Goal: Check status: Check status

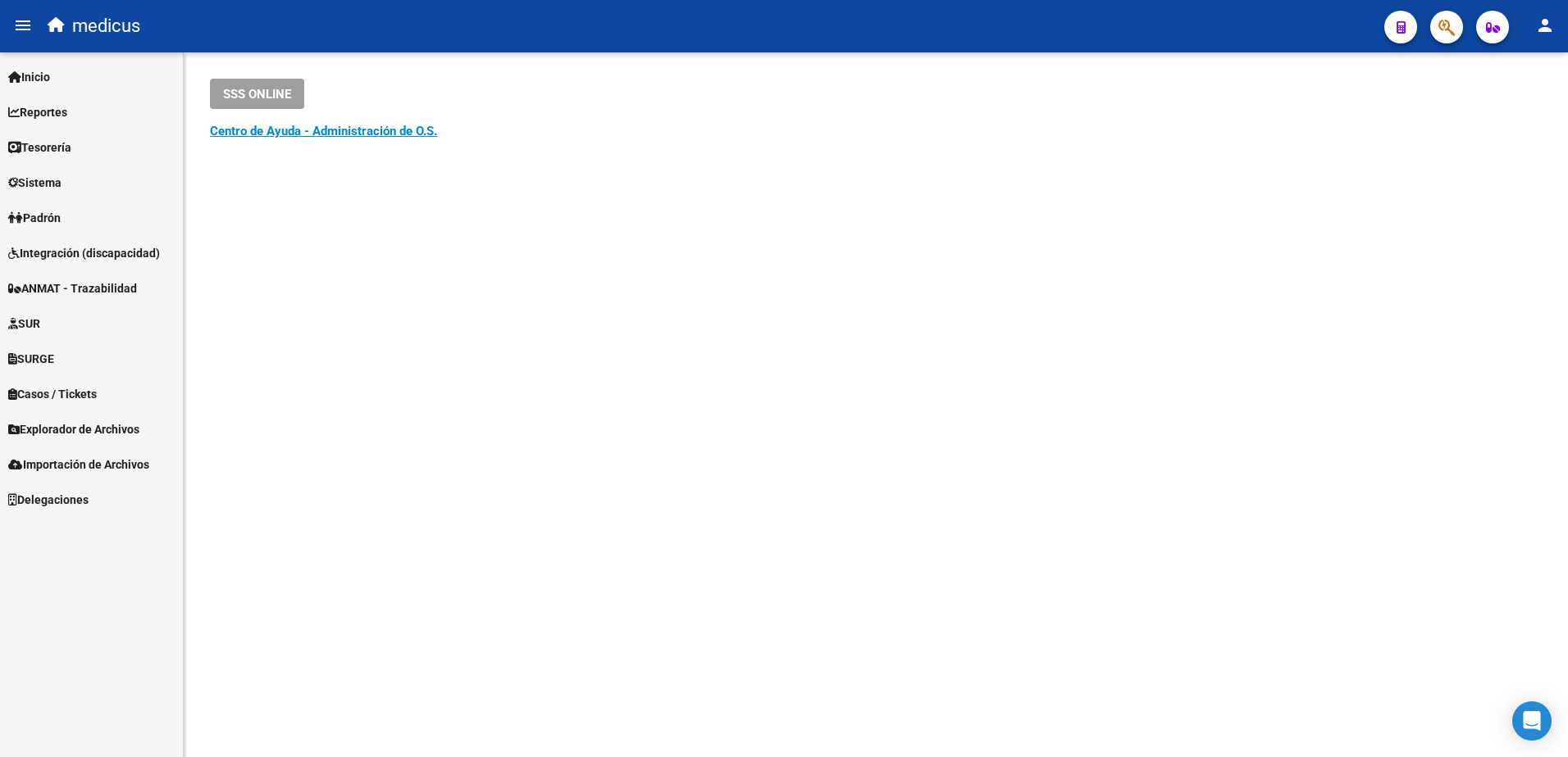
click at [39, 357] on span "SURGE" at bounding box center [32, 358] width 46 height 18
click at [54, 390] on link "Solicitudes" at bounding box center [92, 394] width 183 height 36
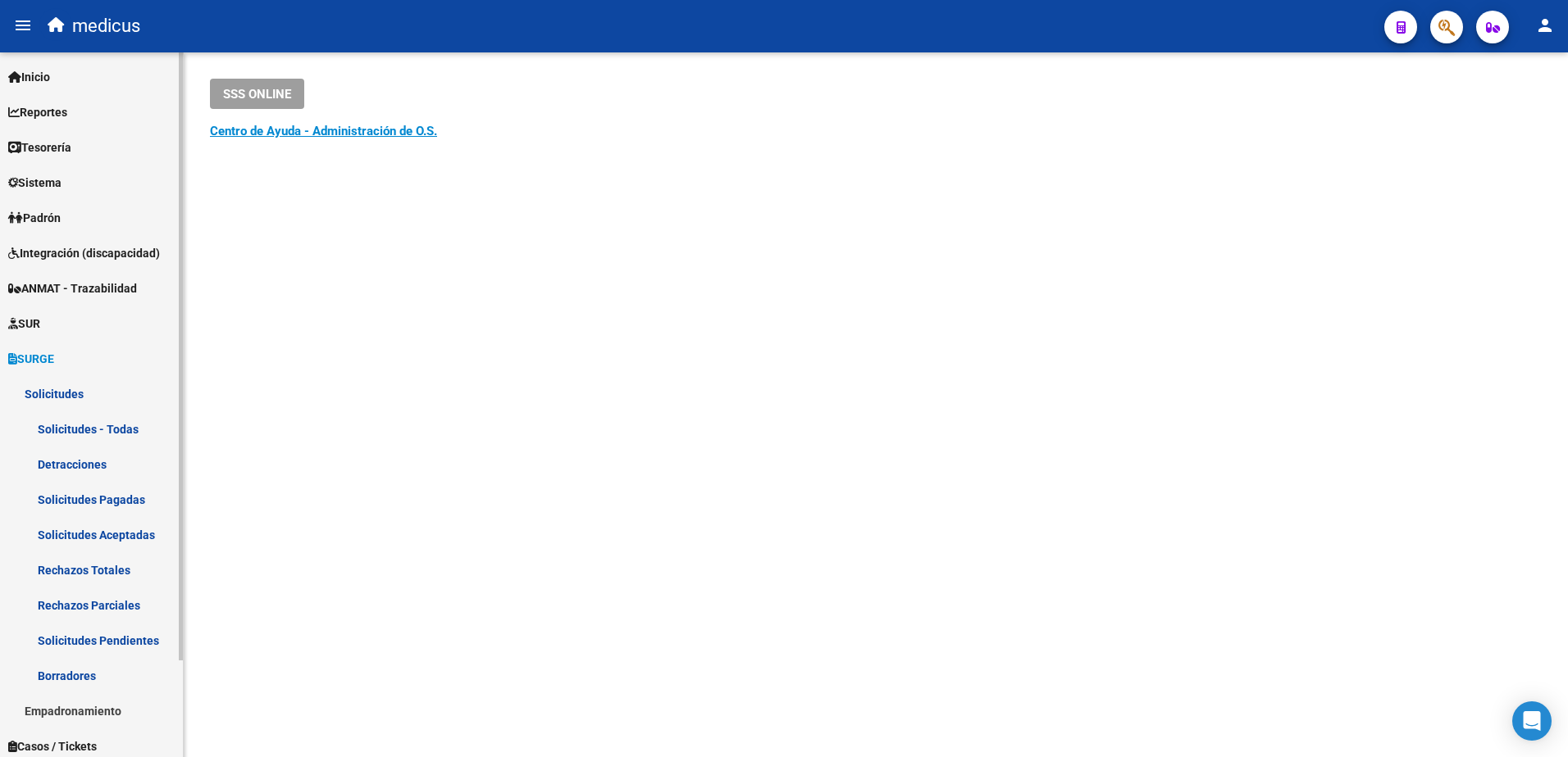
click at [88, 503] on link "Solicitudes Pagadas" at bounding box center [92, 499] width 183 height 36
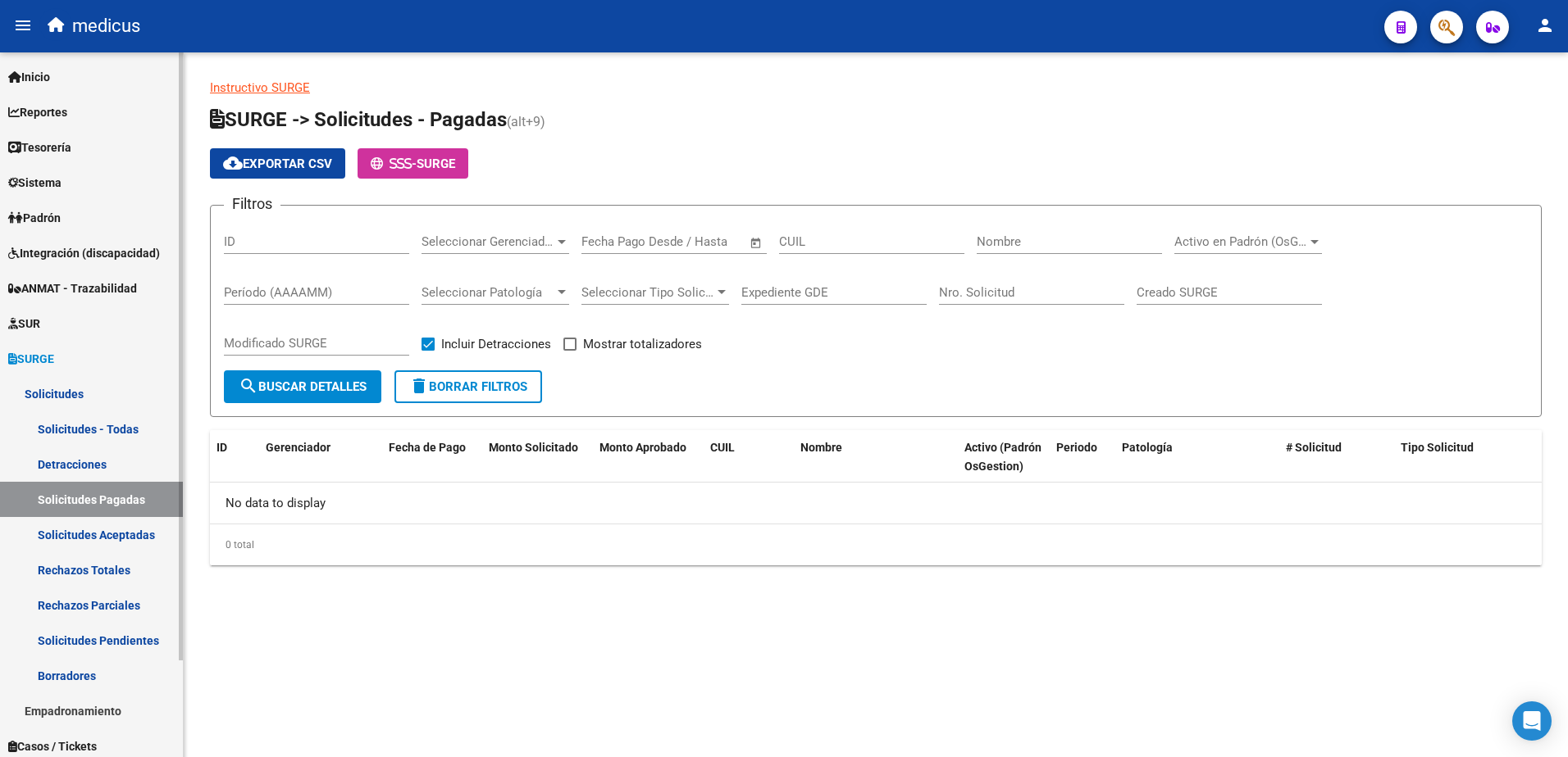
click at [82, 645] on link "Solicitudes Pendientes" at bounding box center [92, 640] width 183 height 36
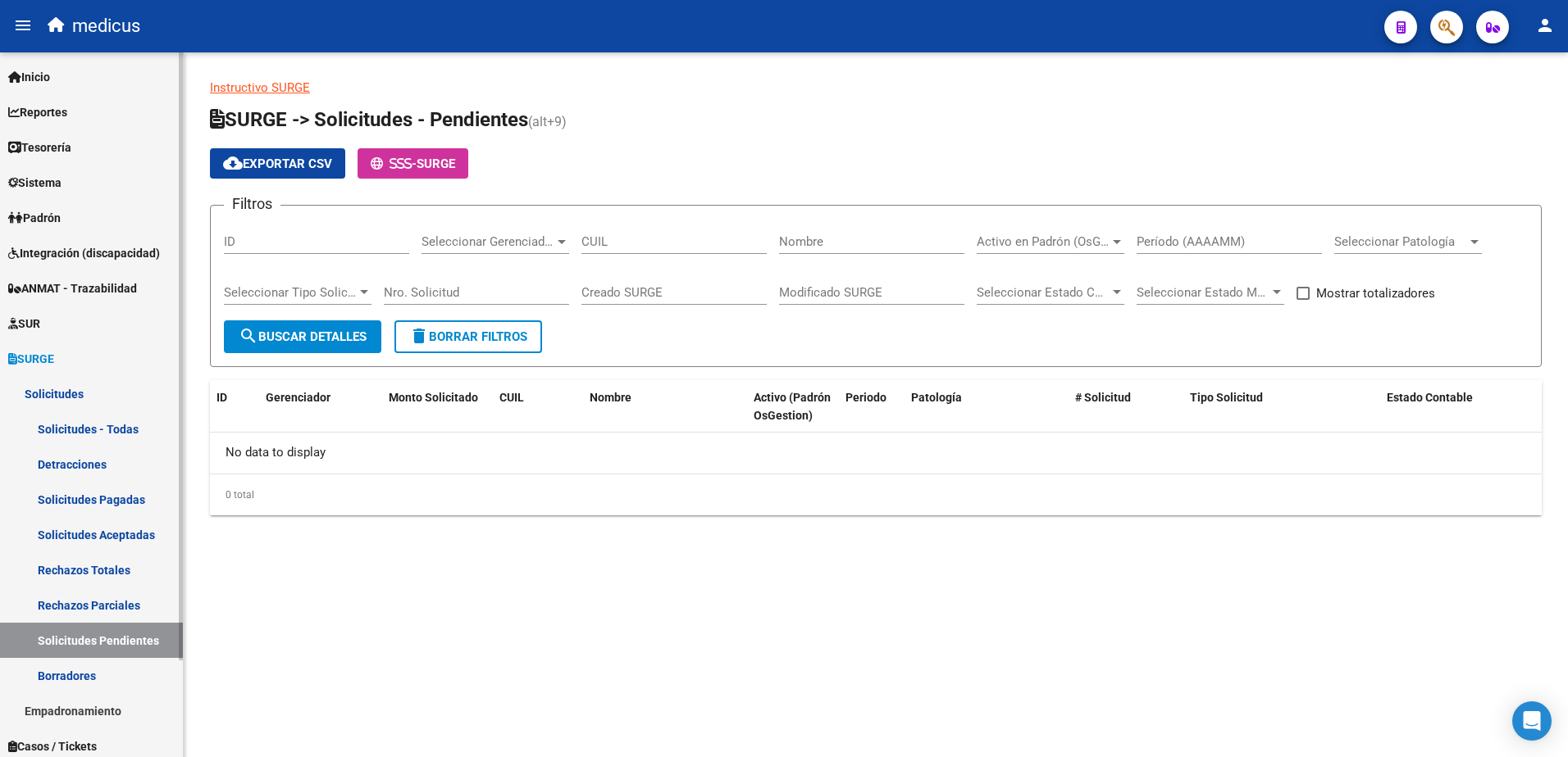
click at [90, 610] on link "Rechazos Parciales" at bounding box center [92, 605] width 183 height 36
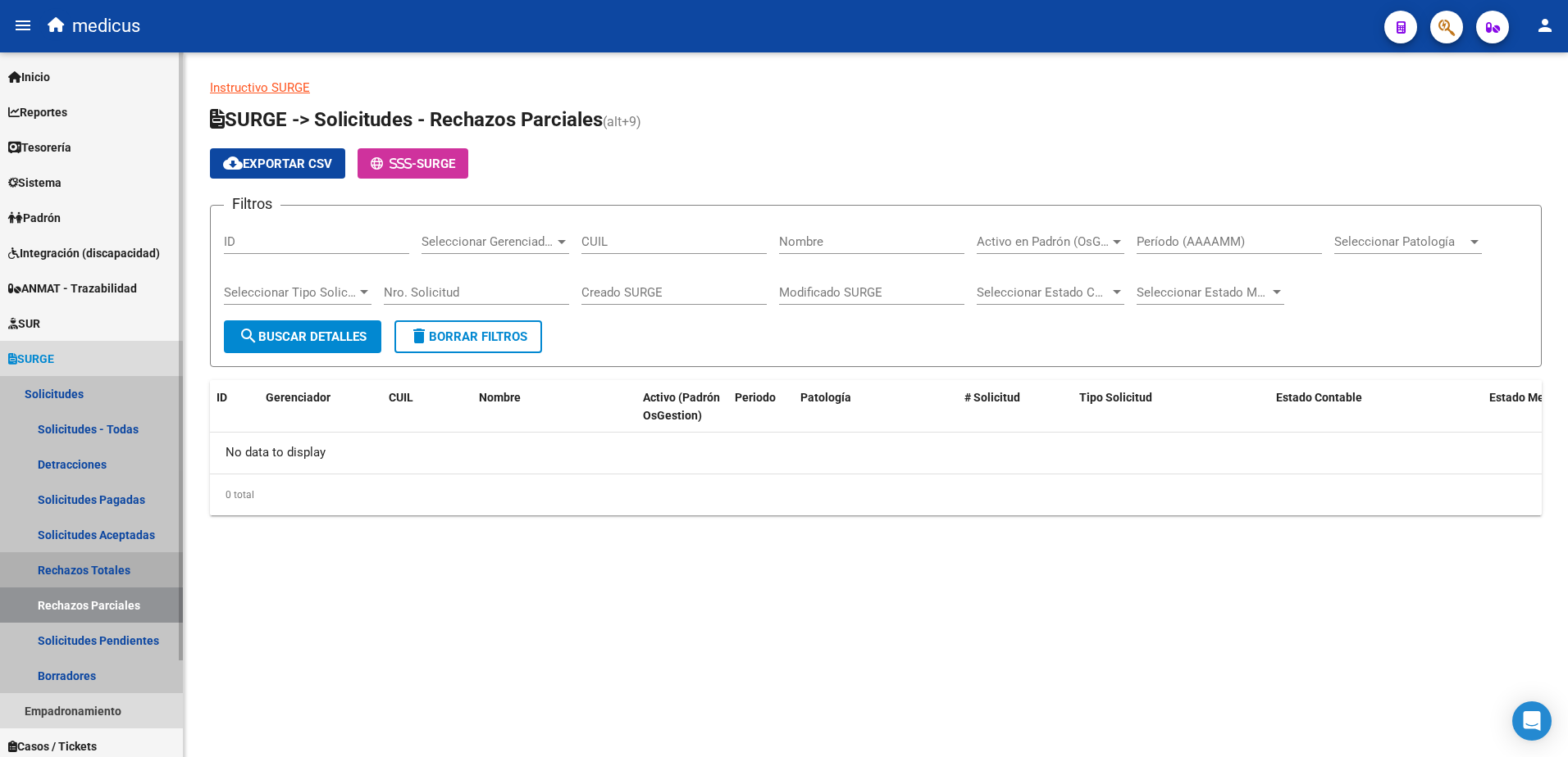
click at [64, 565] on link "Rechazos Totales" at bounding box center [92, 569] width 183 height 36
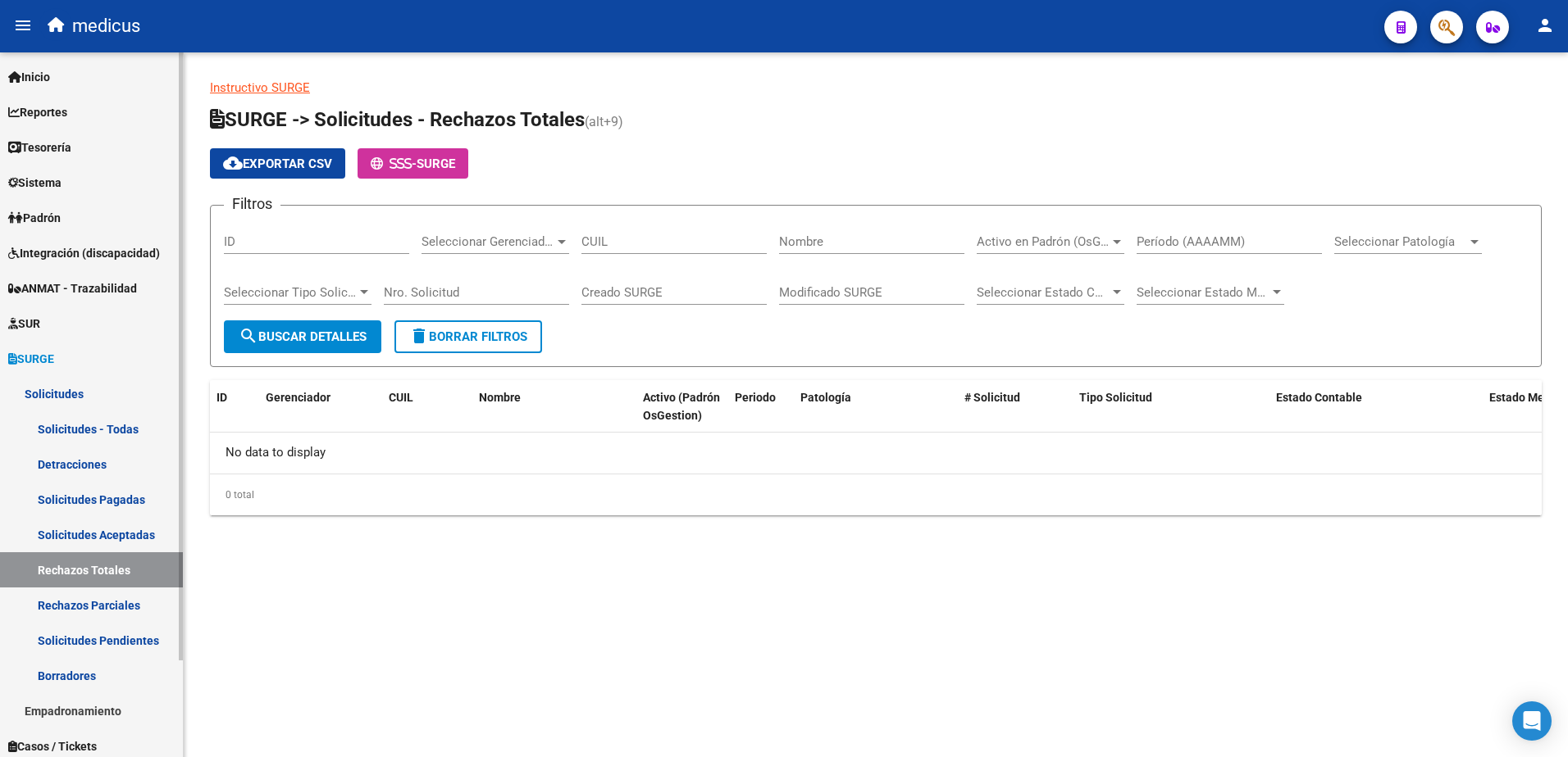
click at [113, 536] on link "Solicitudes Aceptadas" at bounding box center [92, 535] width 183 height 36
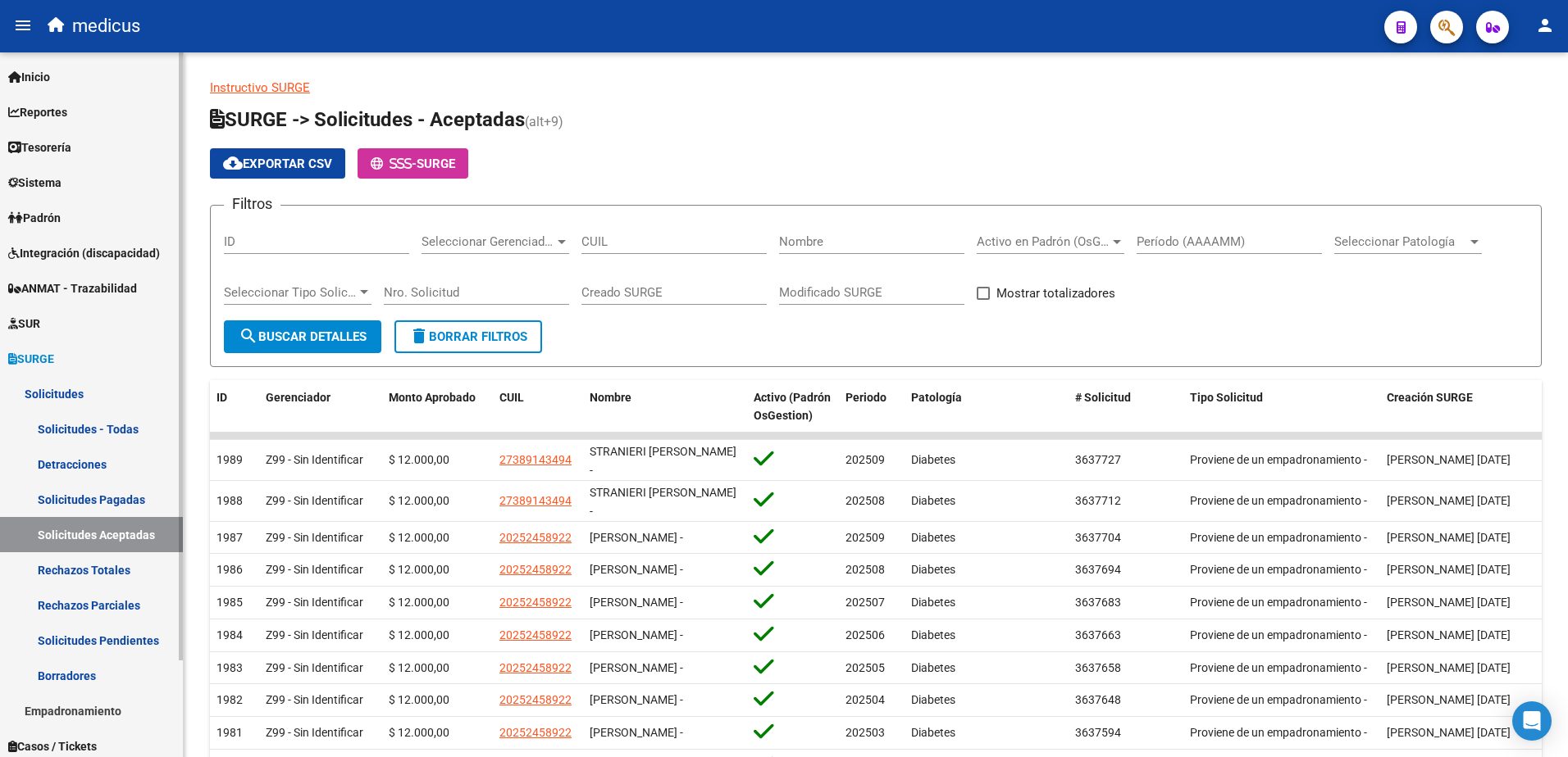
click at [99, 459] on link "Detracciones" at bounding box center [92, 464] width 183 height 36
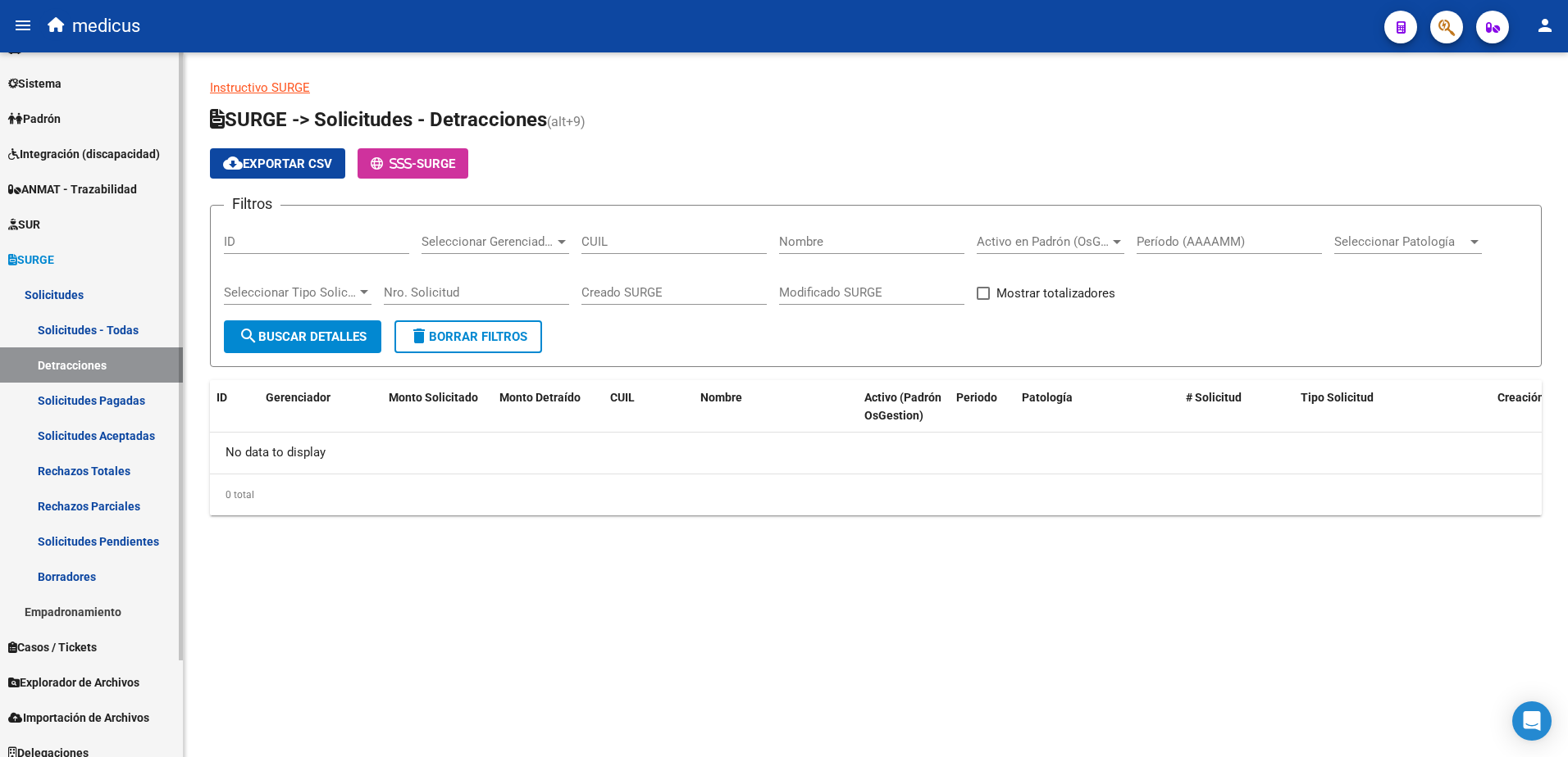
scroll to position [113, 0]
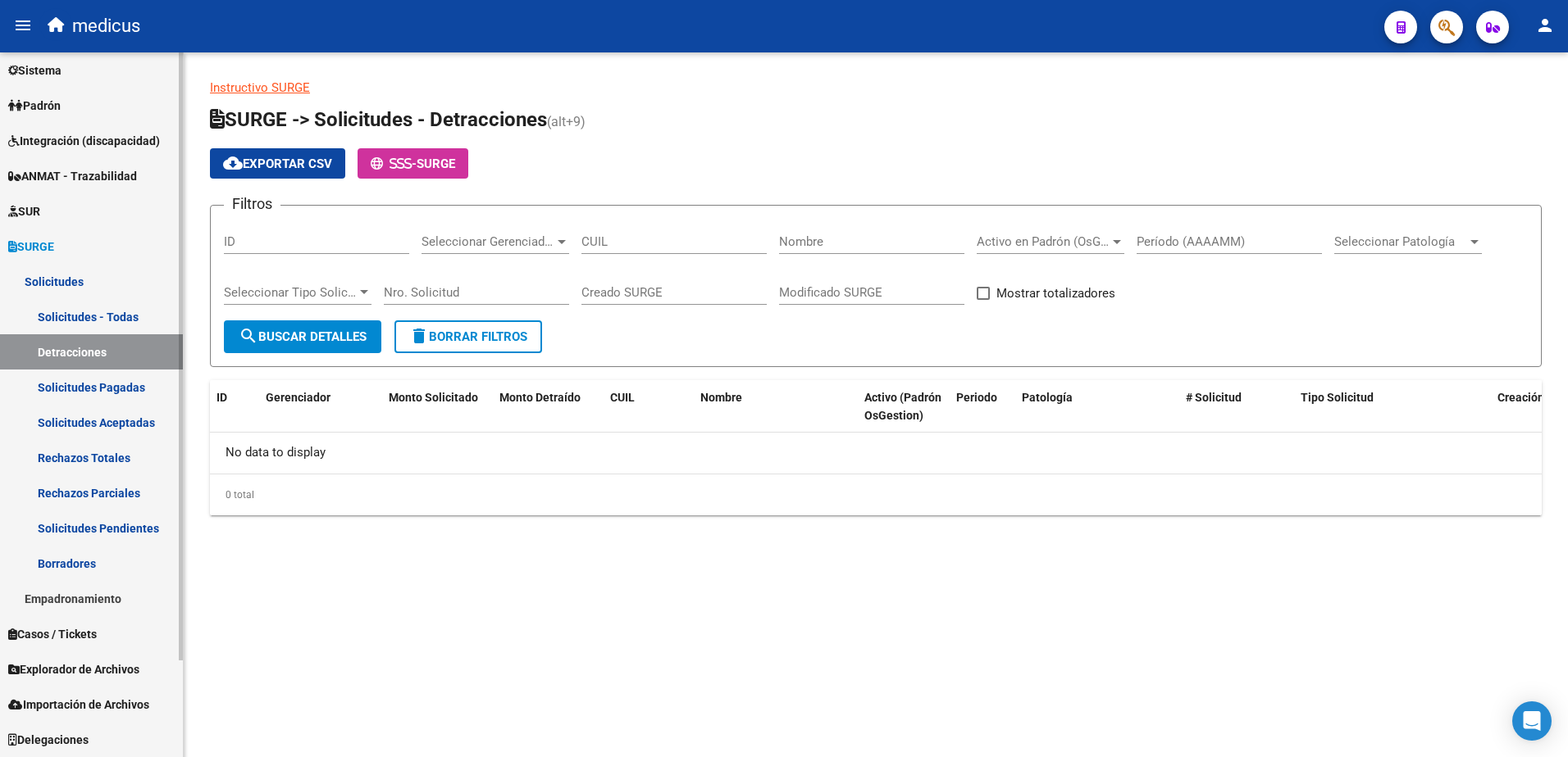
click at [58, 591] on link "Empadronamiento" at bounding box center [92, 598] width 183 height 36
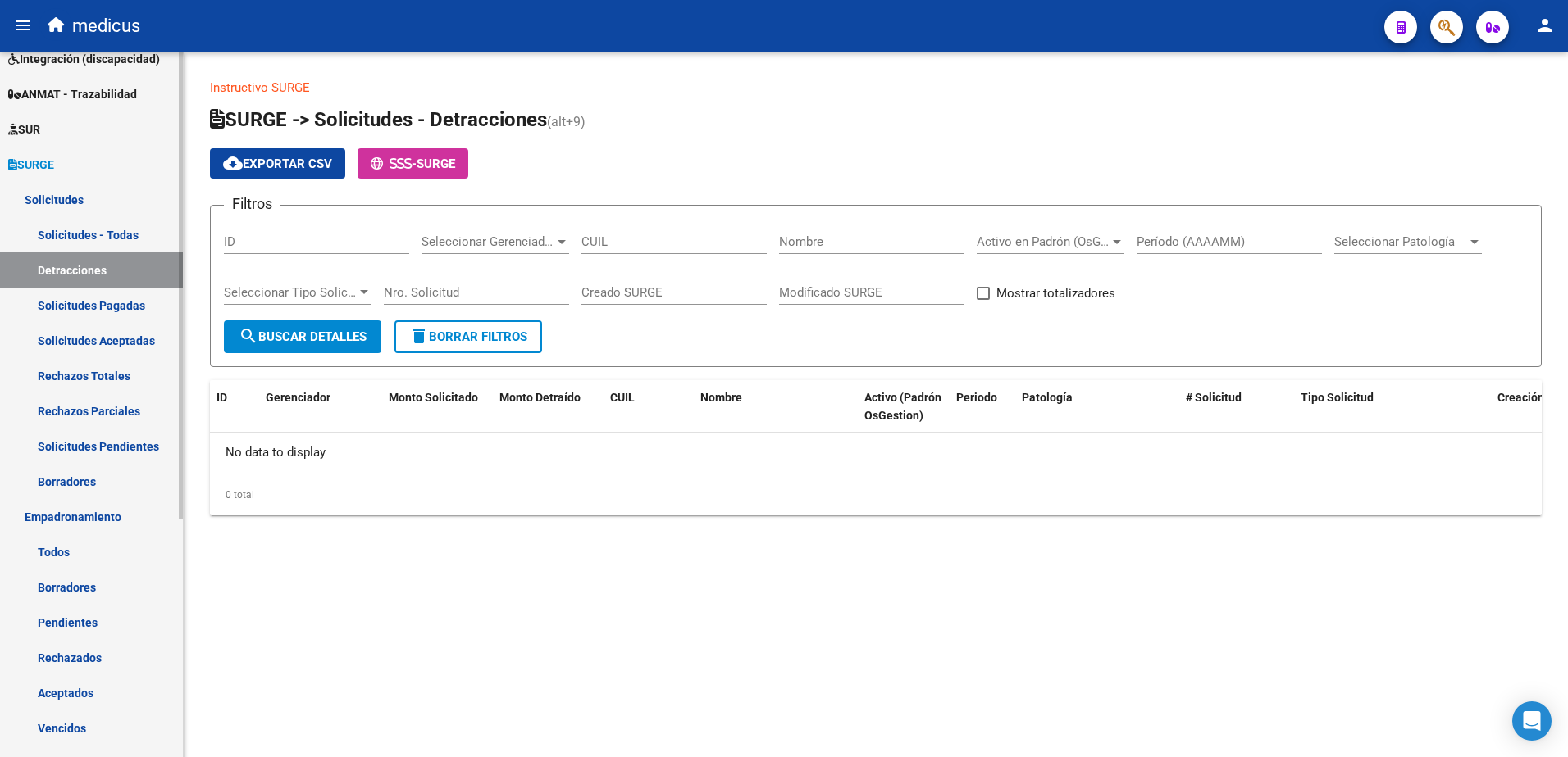
click at [56, 555] on link "Todos" at bounding box center [92, 552] width 183 height 36
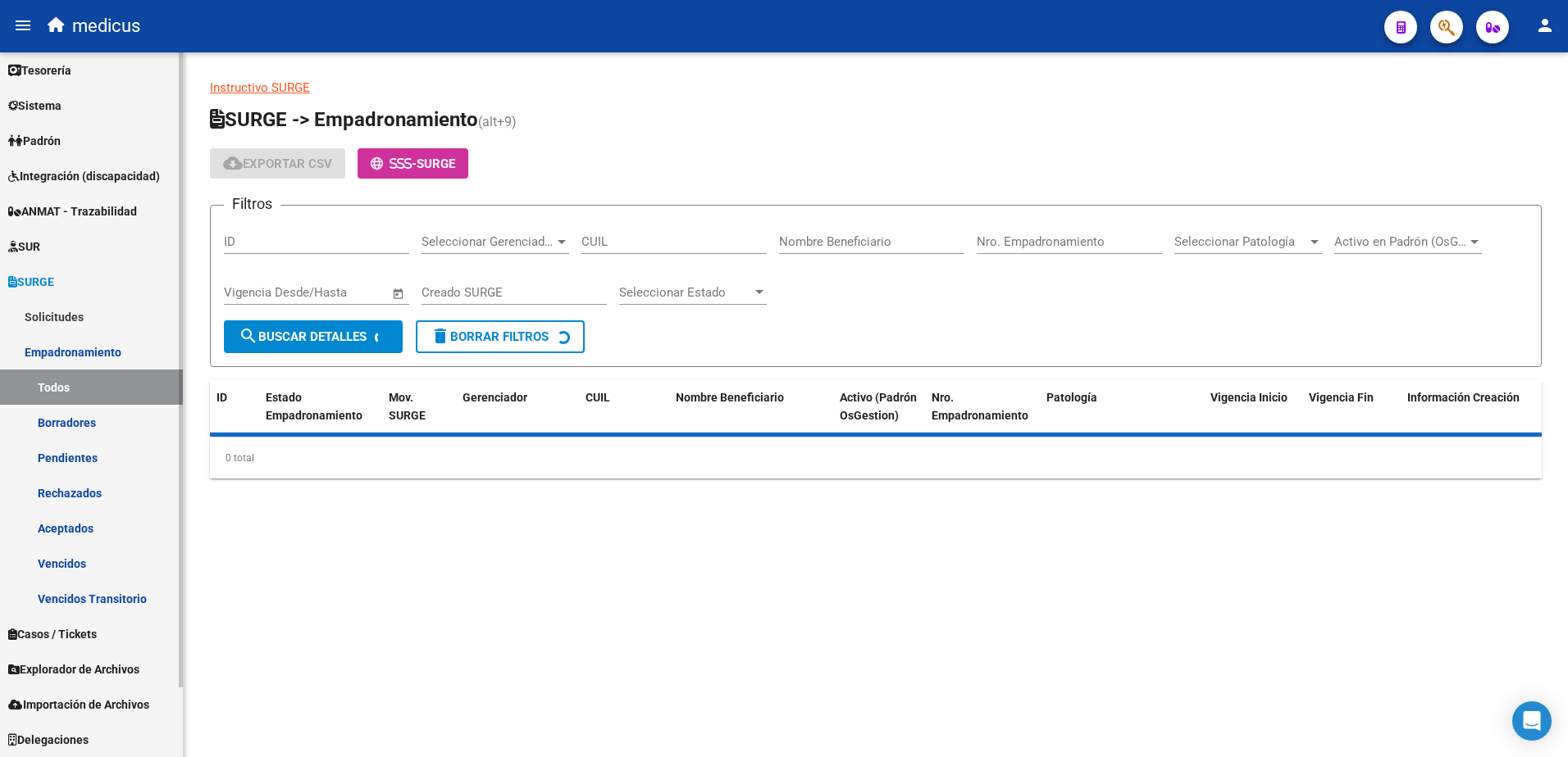
scroll to position [77, 0]
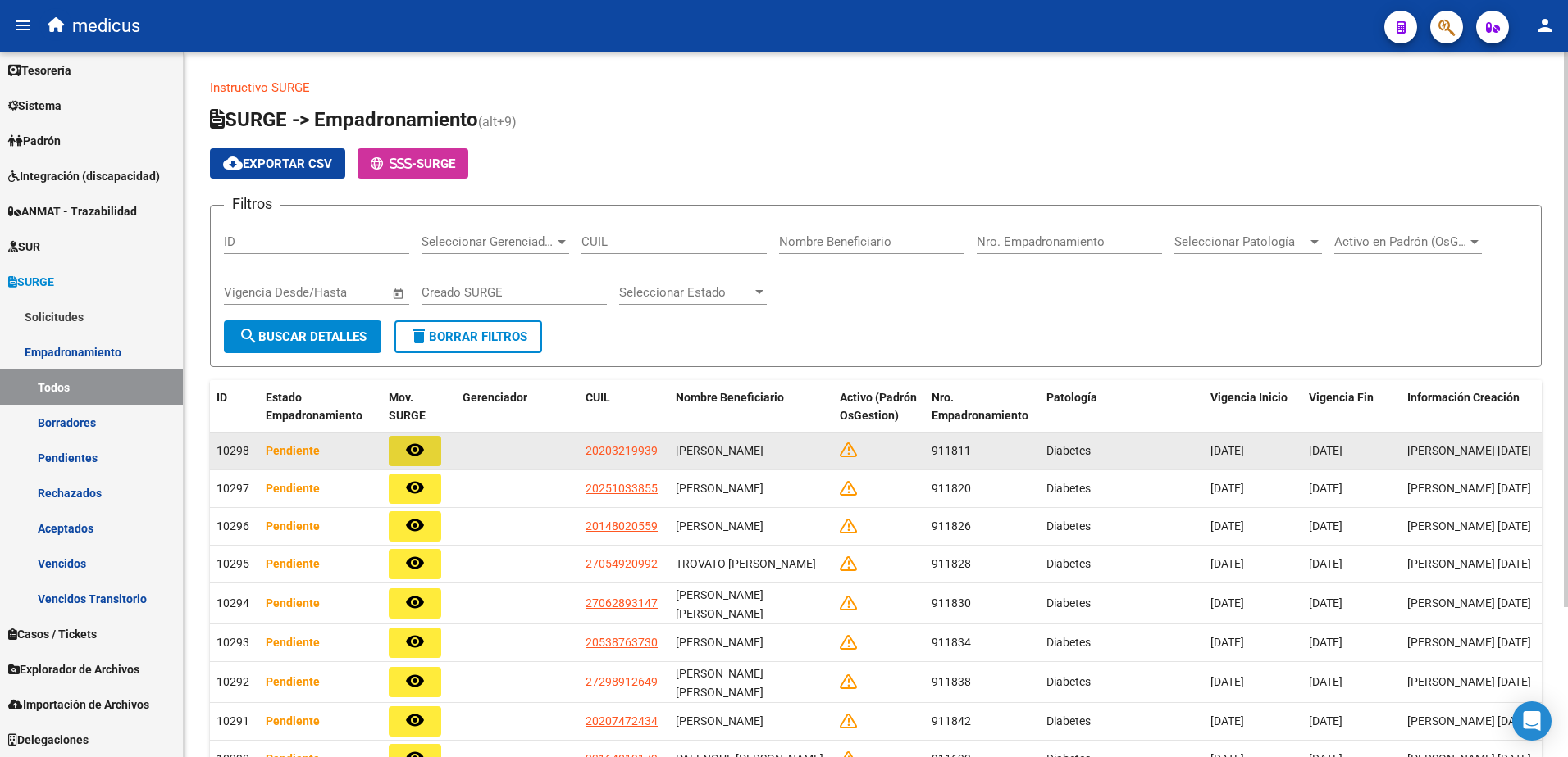
click at [403, 458] on button "remove_red_eye" at bounding box center [414, 451] width 52 height 30
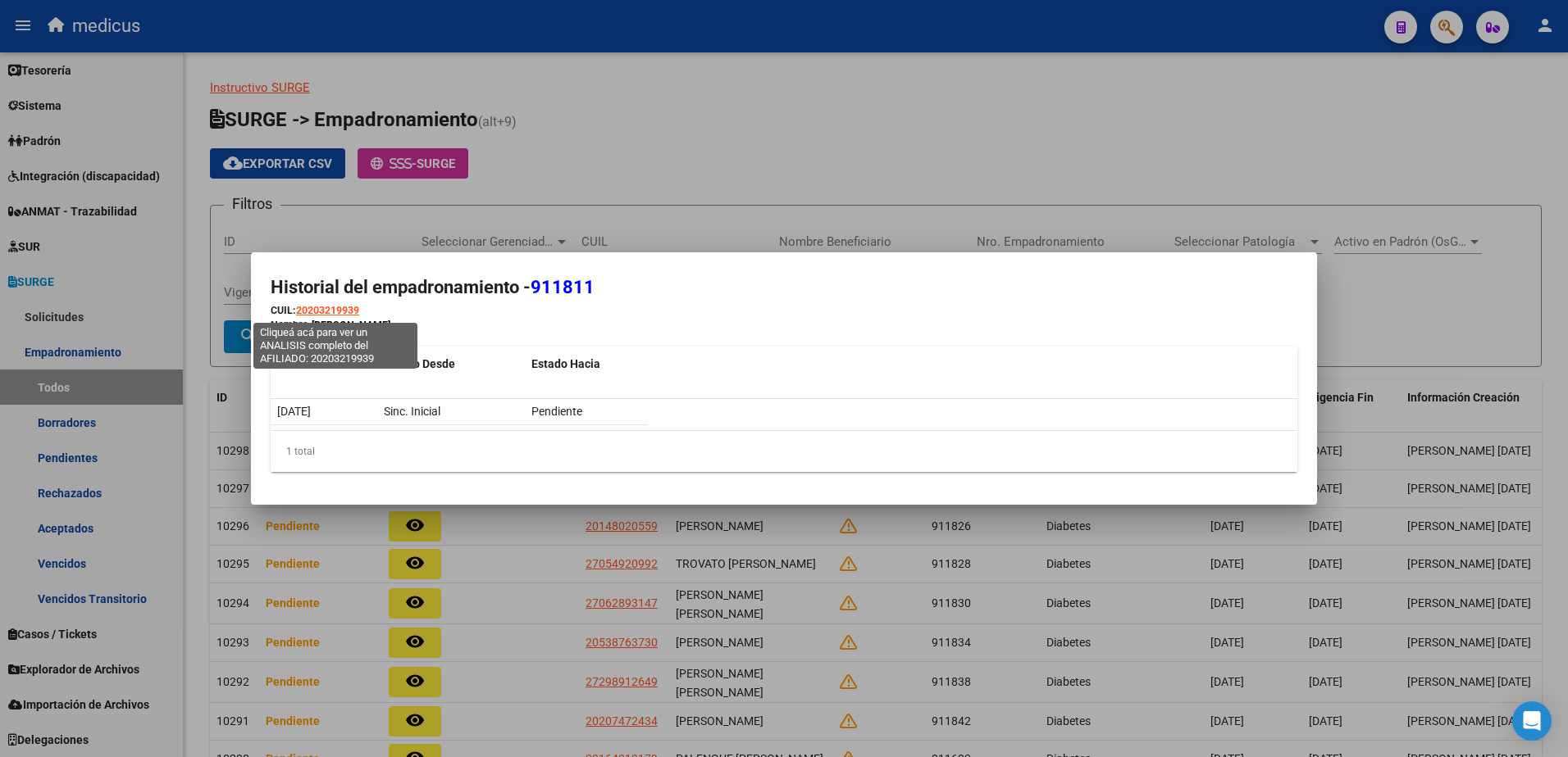
click at [330, 311] on span "20203219939" at bounding box center [328, 310] width 64 height 13
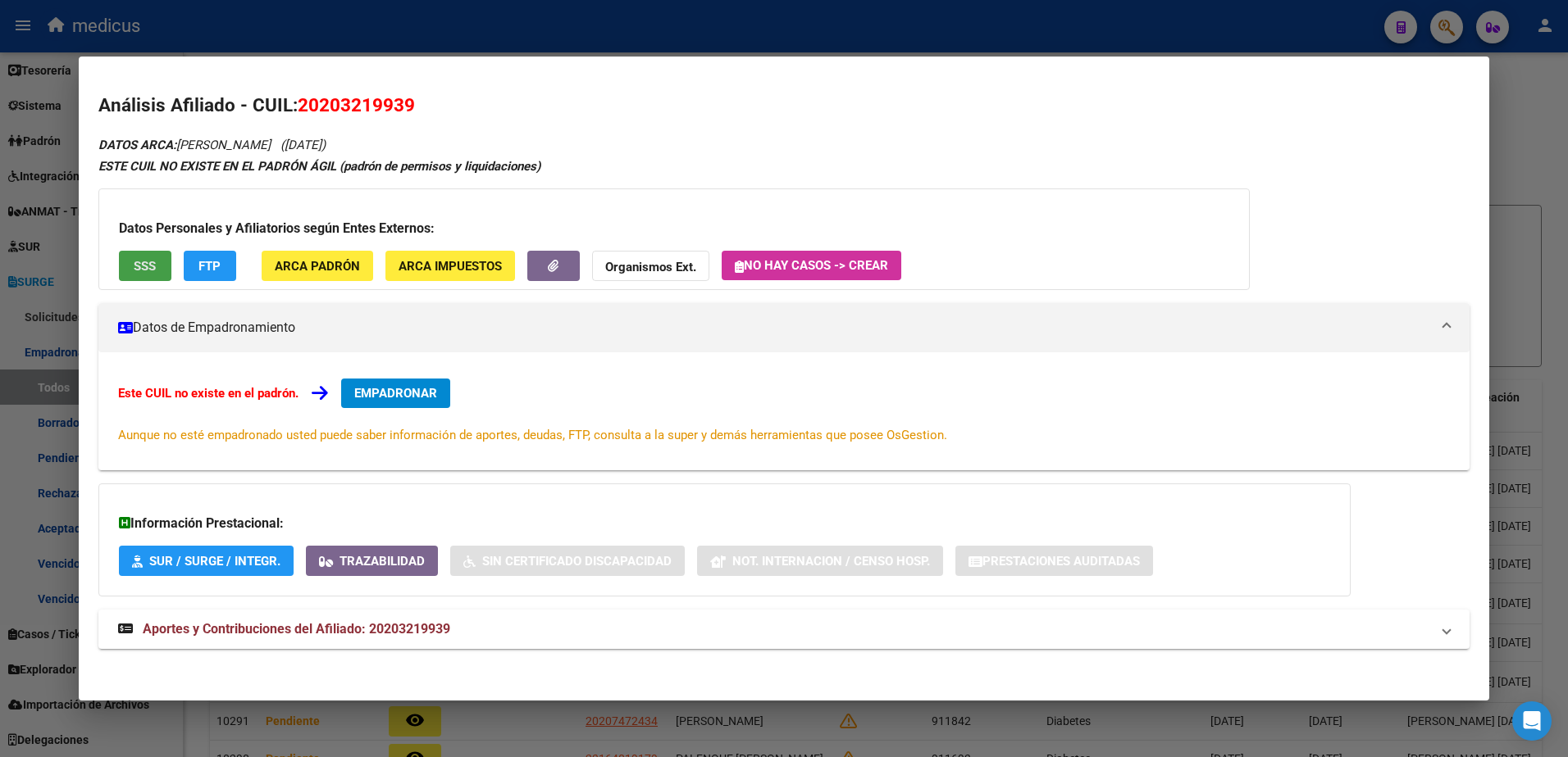
click at [158, 267] on button "SSS" at bounding box center [145, 265] width 52 height 30
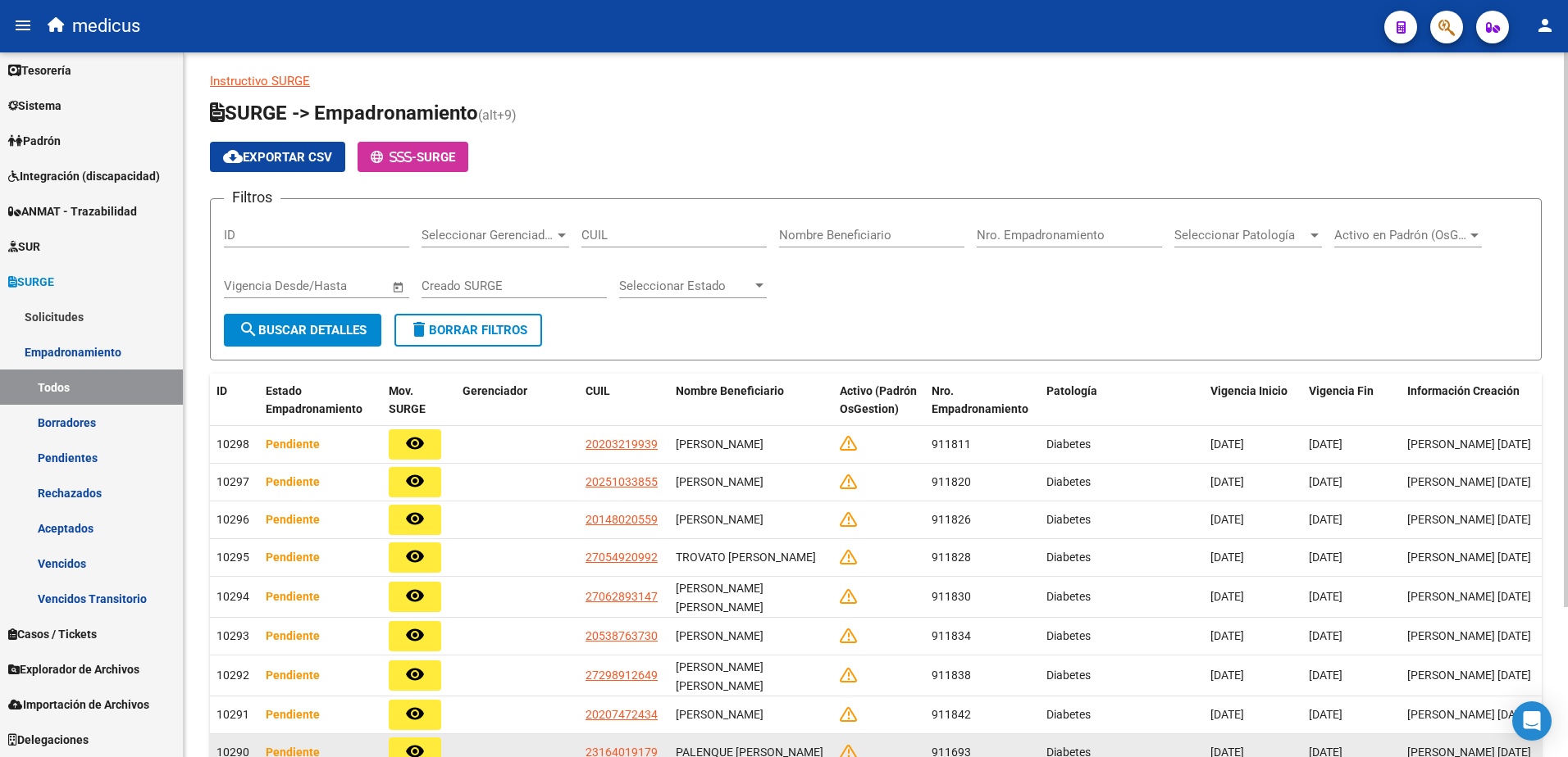
scroll to position [0, 0]
